Goal: Task Accomplishment & Management: Manage account settings

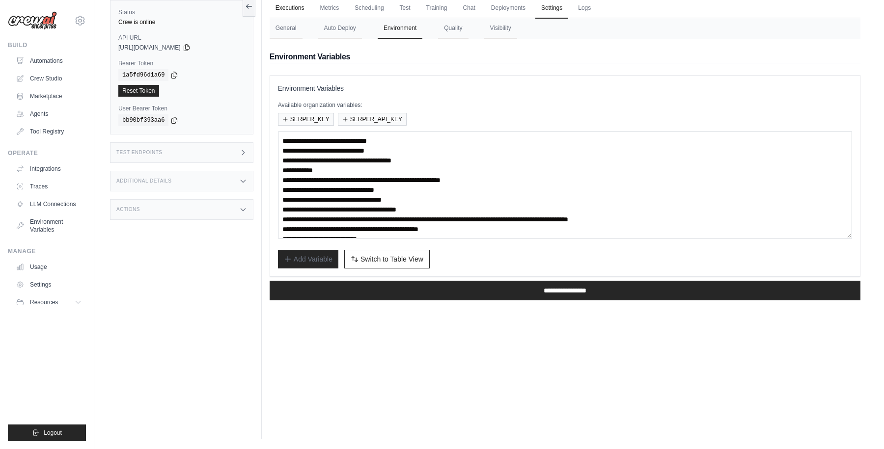
scroll to position [10, 0]
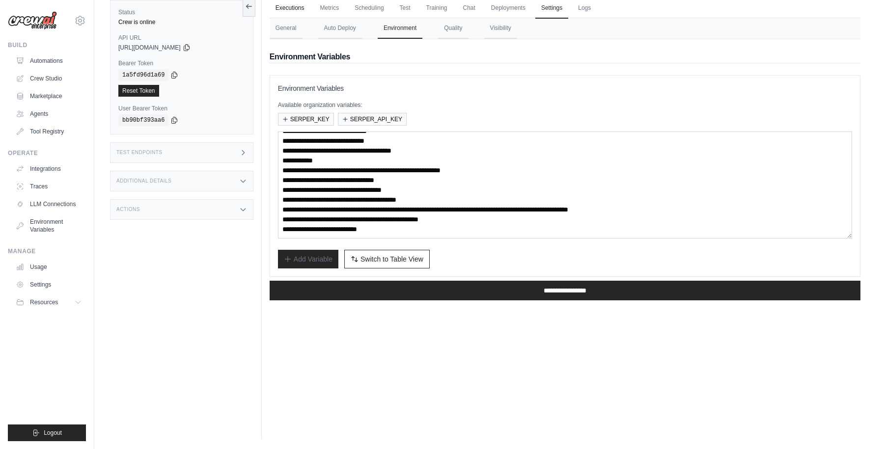
click at [291, 5] on link "Executions" at bounding box center [290, 8] width 41 height 21
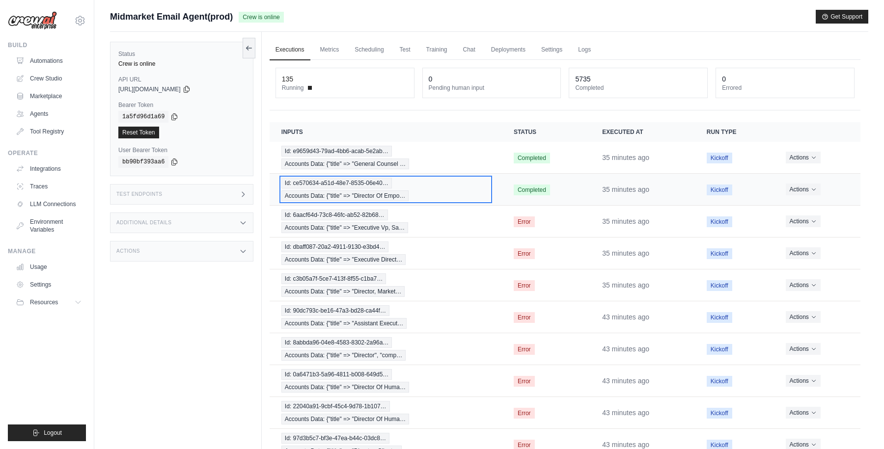
click at [452, 193] on div "Id: ce570634-a51d-48e7-8535-06e40… Accounts Data: {"title" => "Director Of Empo…" at bounding box center [385, 190] width 209 height 24
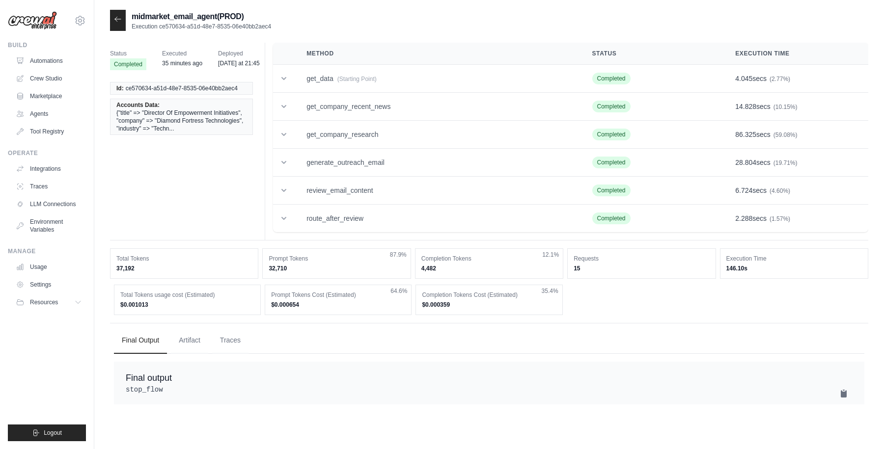
click at [121, 19] on icon at bounding box center [118, 19] width 8 height 8
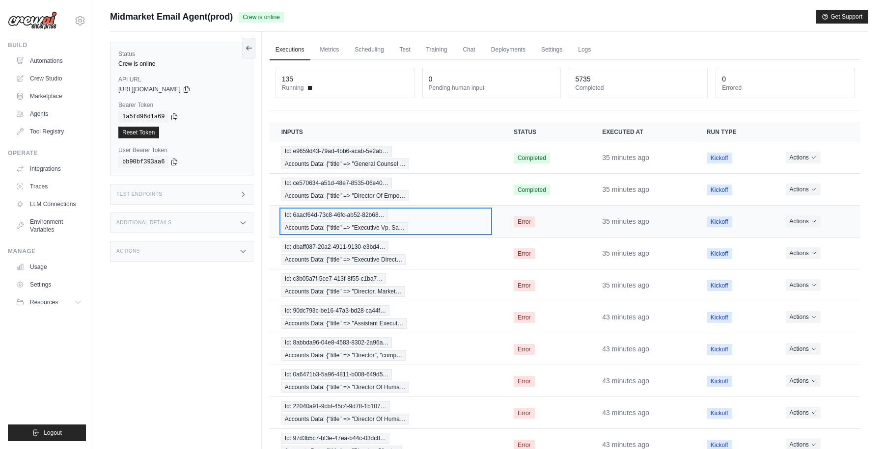
click at [482, 222] on div "Id: 6aacf64d-73c8-46fc-ab52-82b68… Accounts Data: {"title" => "Executive Vp, Sa…" at bounding box center [385, 222] width 209 height 24
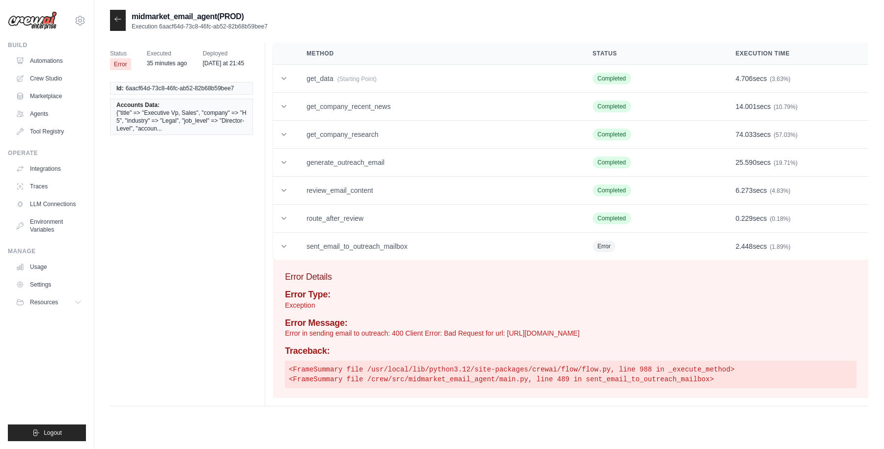
click at [119, 18] on icon at bounding box center [118, 19] width 8 height 8
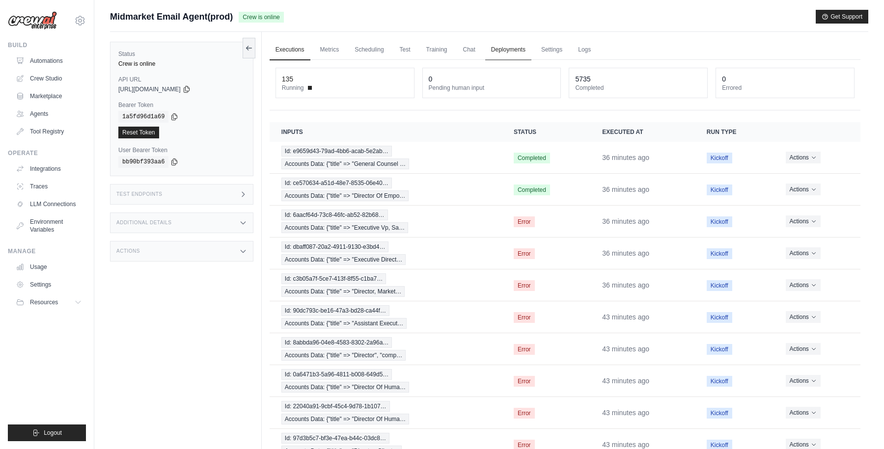
click at [510, 52] on link "Deployments" at bounding box center [508, 50] width 46 height 21
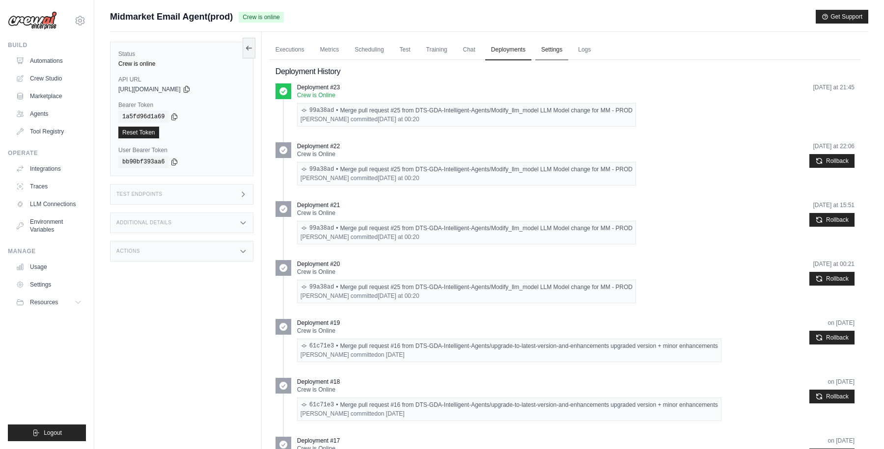
click at [556, 50] on link "Settings" at bounding box center [551, 50] width 33 height 21
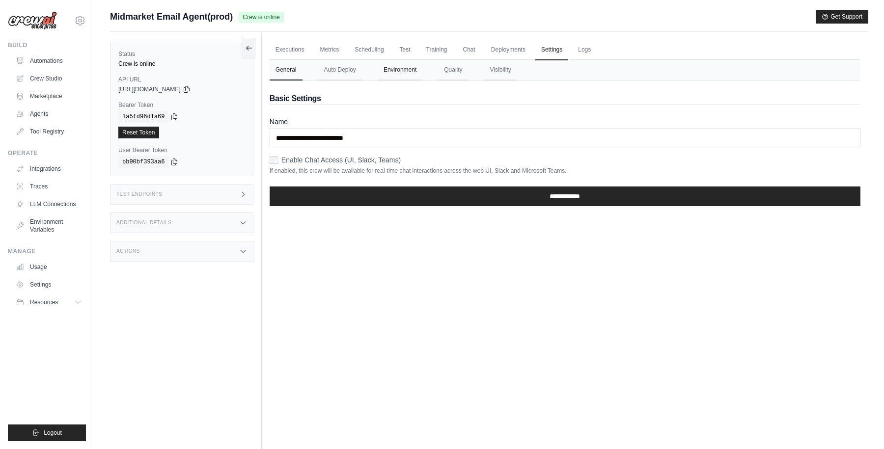
click at [403, 72] on button "Environment" at bounding box center [400, 70] width 45 height 21
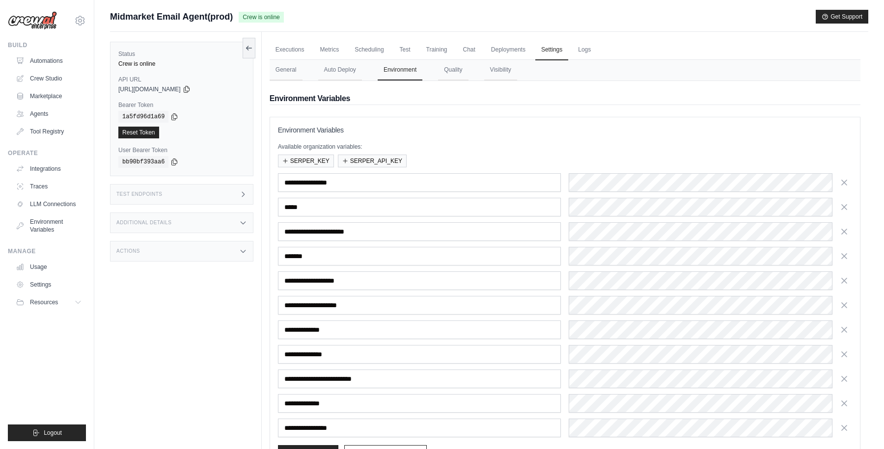
scroll to position [72, 0]
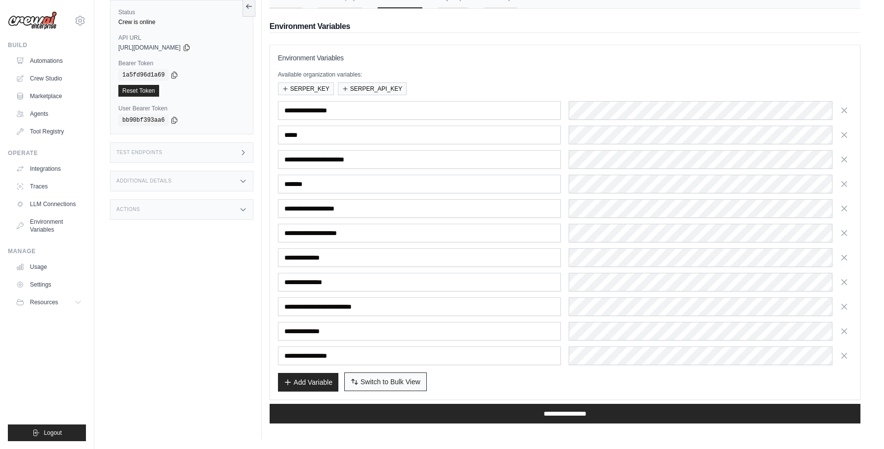
click at [387, 387] on button "Switch to Bulk View Switch to Table View" at bounding box center [385, 382] width 83 height 19
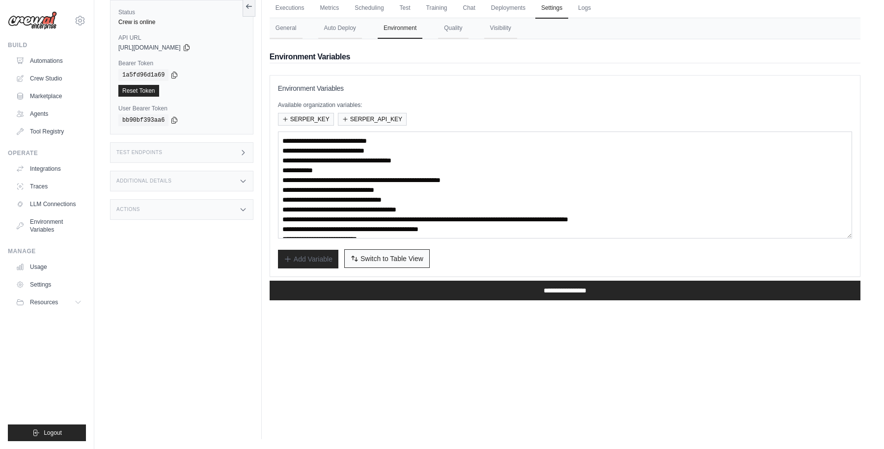
scroll to position [42, 0]
drag, startPoint x: 369, startPoint y: 180, endPoint x: 550, endPoint y: 178, distance: 180.7
click at [550, 178] on textarea "**********" at bounding box center [565, 185] width 574 height 107
paste textarea
type textarea "**********"
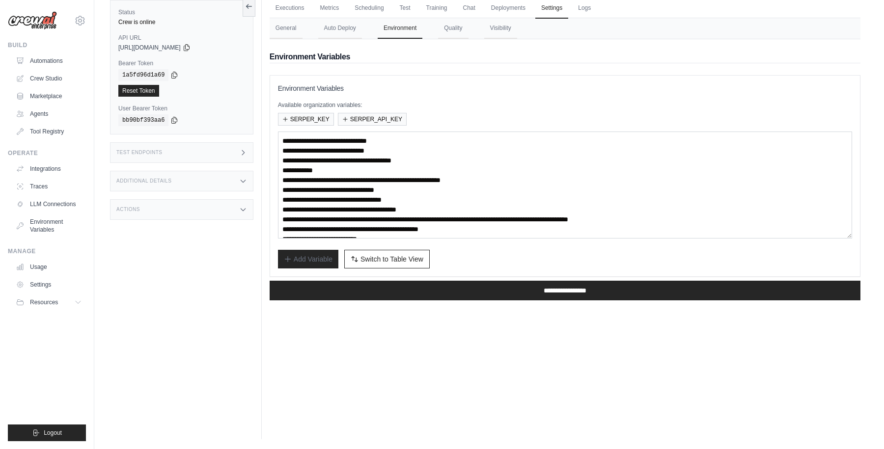
click at [529, 261] on div "Add Variable Switch to Bulk View Switch to Table View" at bounding box center [565, 259] width 574 height 19
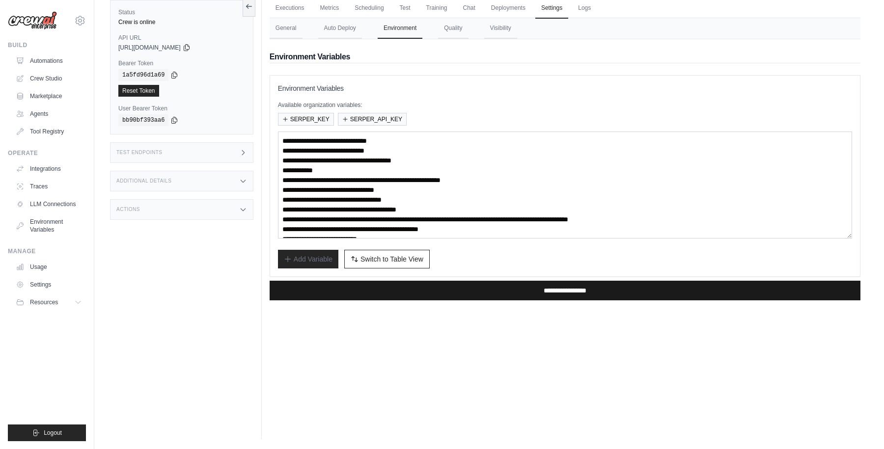
click at [557, 292] on input "**********" at bounding box center [565, 291] width 591 height 20
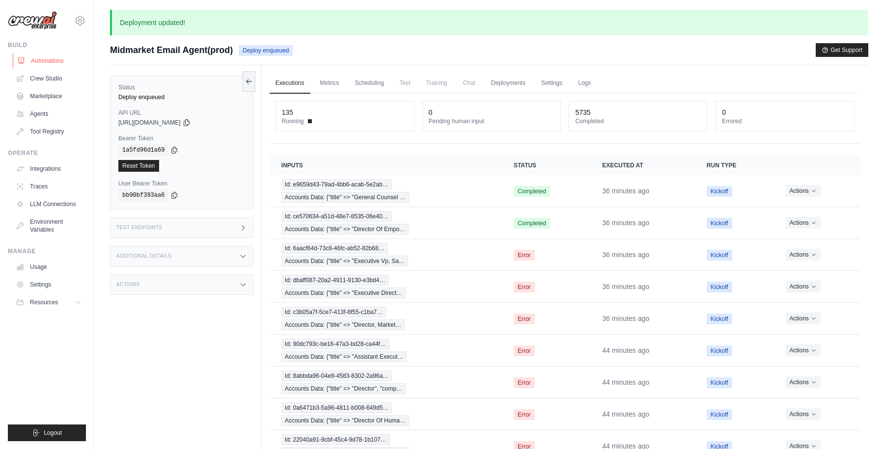
click at [39, 58] on link "Automations" at bounding box center [50, 61] width 74 height 16
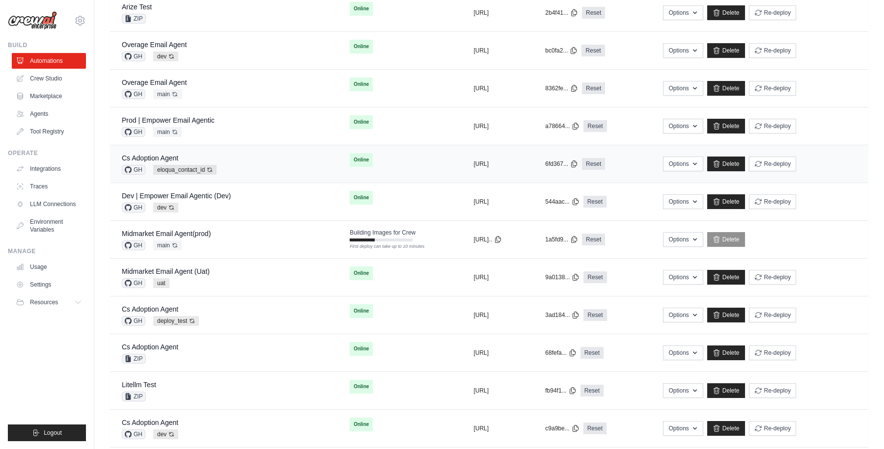
scroll to position [187, 0]
